Goal: Transaction & Acquisition: Purchase product/service

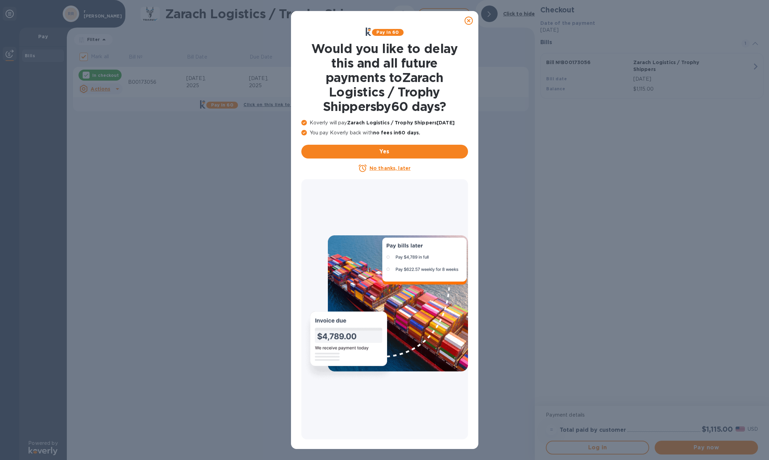
click at [471, 23] on icon at bounding box center [469, 21] width 8 height 8
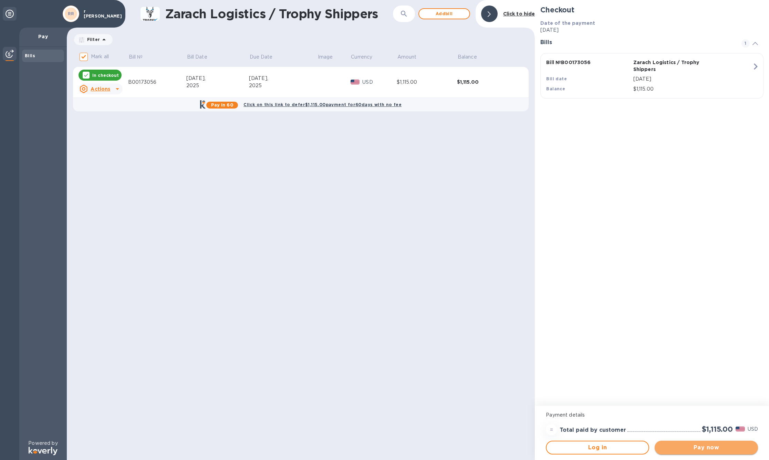
click at [720, 444] on span "Pay now" at bounding box center [706, 447] width 92 height 8
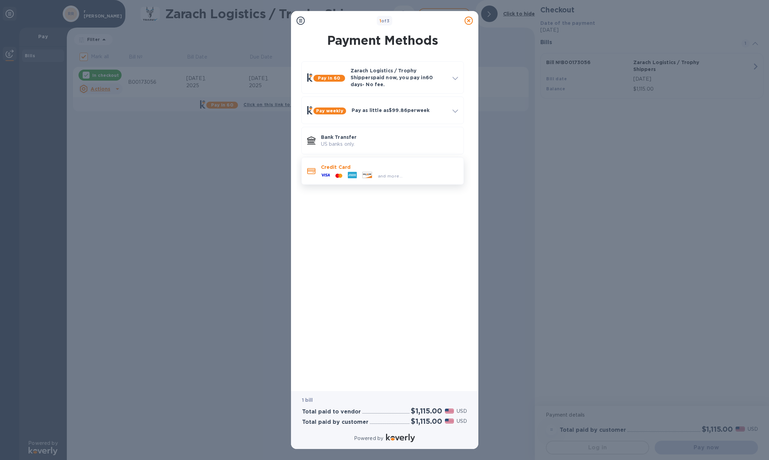
click at [333, 171] on p "Credit Card" at bounding box center [389, 167] width 137 height 7
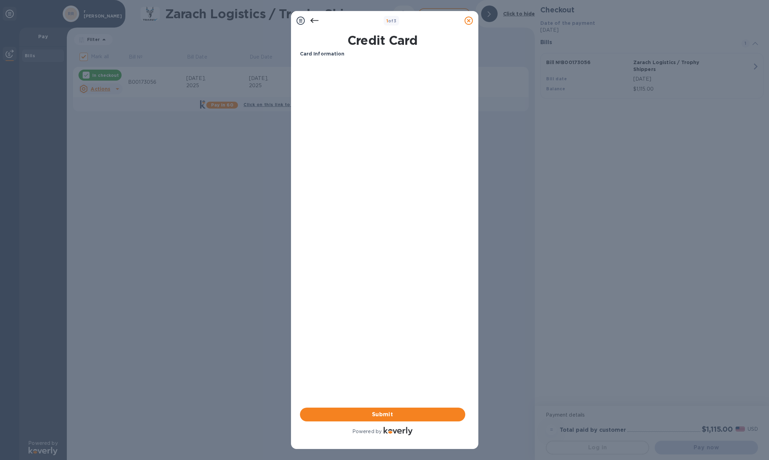
click at [325, 65] on div "Your browser does not support iframes" at bounding box center [382, 89] width 171 height 59
click at [345, 55] on b "Card Information" at bounding box center [322, 54] width 45 height 6
click at [415, 57] on p "Card Information" at bounding box center [382, 53] width 165 height 7
click at [368, 148] on div "Card Information Your browser does not support iframes Submit Powered by" at bounding box center [382, 243] width 165 height 386
click at [366, 283] on div "Card Information Your browser does not support iframes Submit Powered by" at bounding box center [382, 243] width 165 height 386
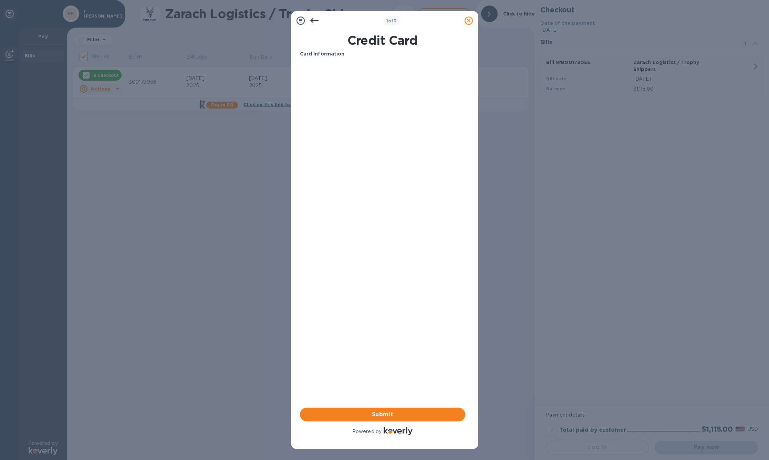
drag, startPoint x: 372, startPoint y: 383, endPoint x: 374, endPoint y: 374, distance: 8.9
click at [372, 383] on div "Card Information Your browser does not support iframes Submit Powered by" at bounding box center [382, 243] width 165 height 386
click at [376, 328] on div "Card Information Your browser does not support iframes Submit Powered by" at bounding box center [382, 243] width 165 height 386
click at [368, 369] on div "Card Information Your browser does not support iframes Submit Powered by" at bounding box center [382, 243] width 165 height 386
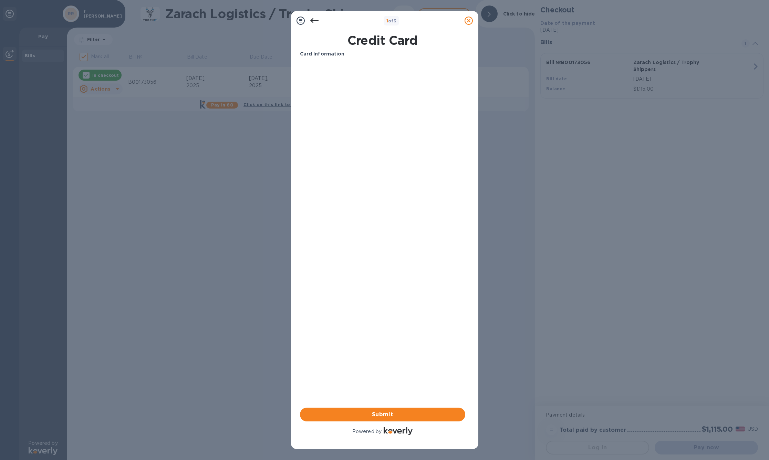
click at [331, 63] on div "Your browser does not support iframes" at bounding box center [382, 89] width 171 height 59
click at [355, 56] on p "Card Information" at bounding box center [382, 53] width 165 height 7
drag, startPoint x: 347, startPoint y: 52, endPoint x: 353, endPoint y: 49, distance: 7.4
click at [345, 52] on b "Card Information" at bounding box center [322, 54] width 45 height 6
click at [363, 43] on h1 "Credit Card" at bounding box center [382, 40] width 171 height 14
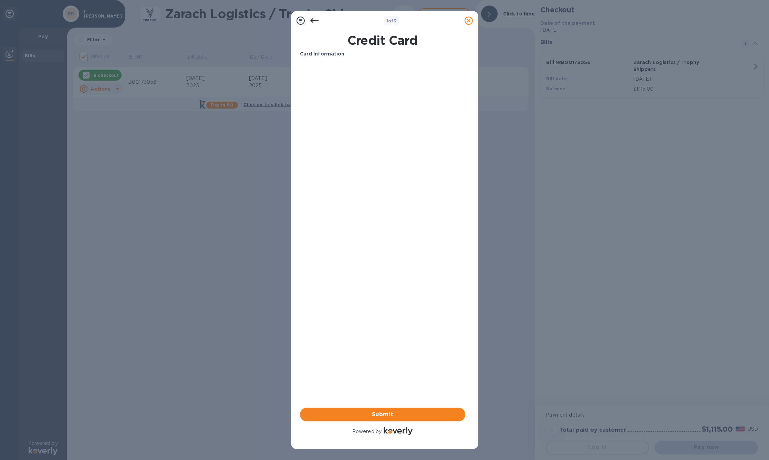
click at [468, 70] on div "Credit Card Card Information Your browser does not support iframes Submit Power…" at bounding box center [384, 234] width 169 height 409
click at [395, 196] on div "Card Information Your browser does not support iframes Submit Powered by" at bounding box center [382, 243] width 165 height 386
drag, startPoint x: 325, startPoint y: 193, endPoint x: 314, endPoint y: 187, distance: 12.5
click at [325, 193] on div "Card Information Your browser does not support iframes Submit Powered by" at bounding box center [382, 243] width 165 height 386
